Goal: Task Accomplishment & Management: Use online tool/utility

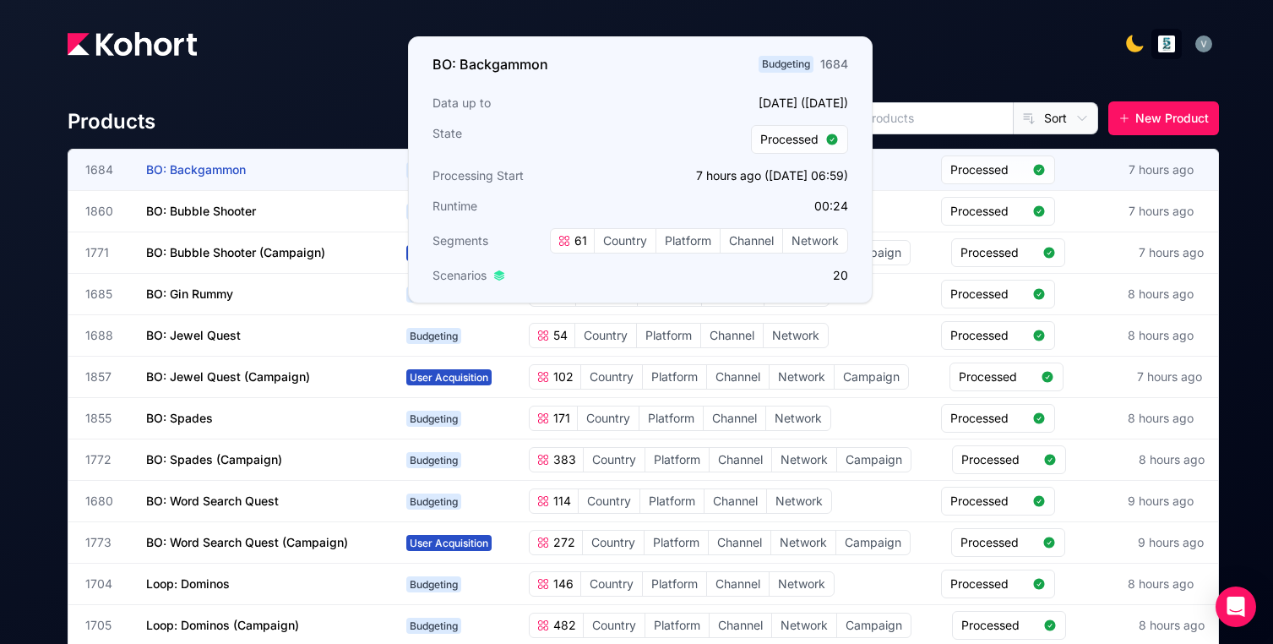
click at [194, 171] on span "BO: Backgammon" at bounding box center [196, 169] width 100 height 14
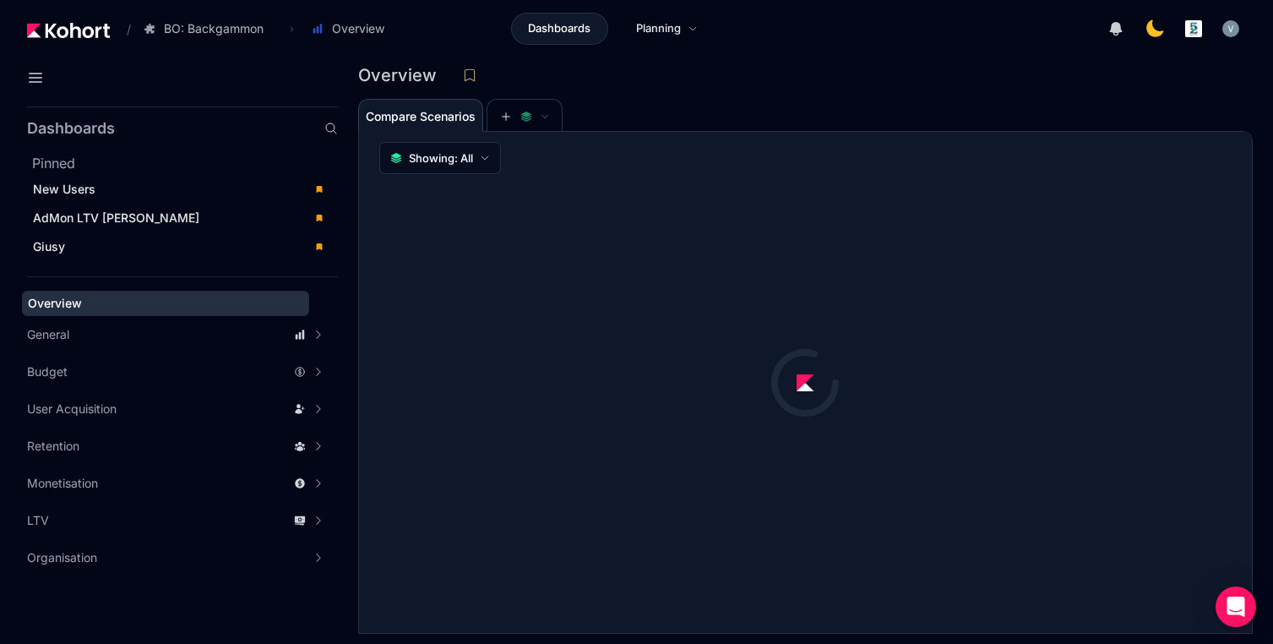
click at [222, 264] on div "Dashboards Pinned New Users AdMon LTV Dash Giusy Overview General Accuracy Metr…" at bounding box center [182, 341] width 311 height 470
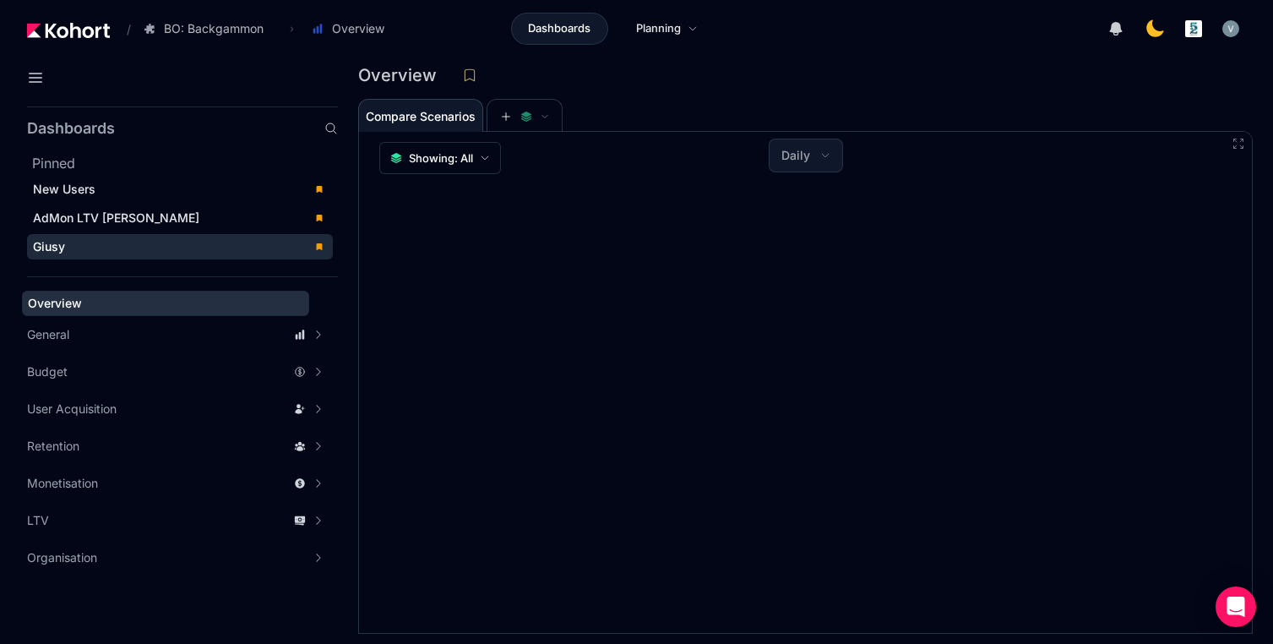
click at [209, 253] on div "Giusy" at bounding box center [168, 246] width 270 height 17
